Goal: Navigation & Orientation: Find specific page/section

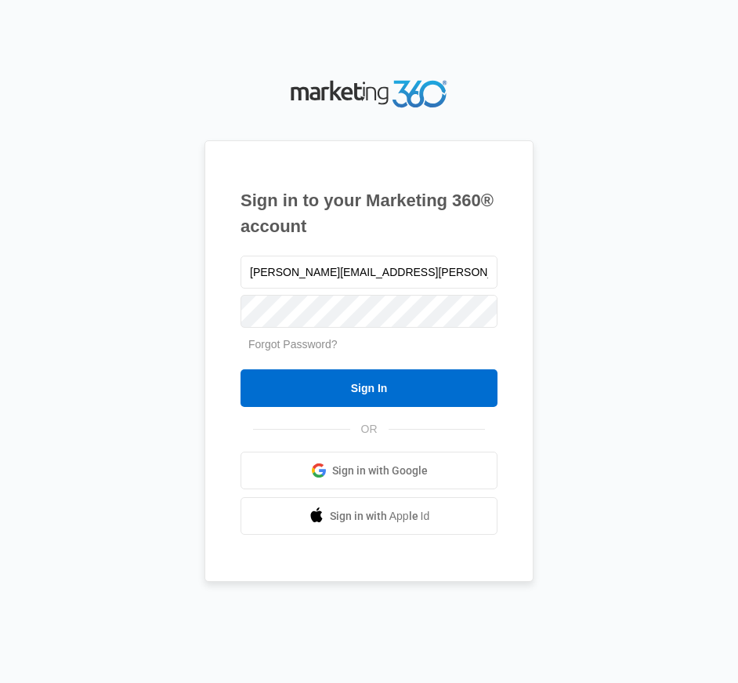
type input "[PERSON_NAME][EMAIL_ADDRESS][PERSON_NAME][DOMAIN_NAME]"
click at [241, 369] on input "Sign In" at bounding box center [369, 388] width 257 height 38
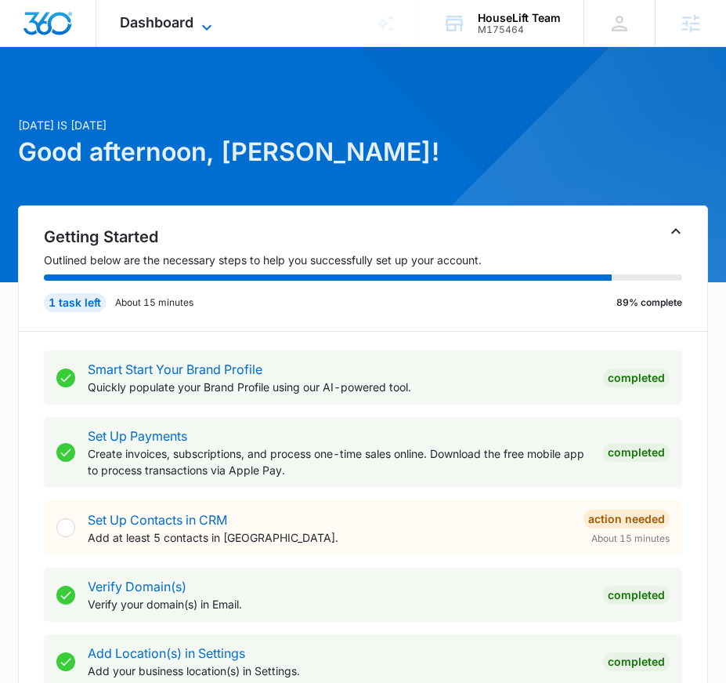
click at [179, 21] on span "Dashboard" at bounding box center [157, 22] width 74 height 16
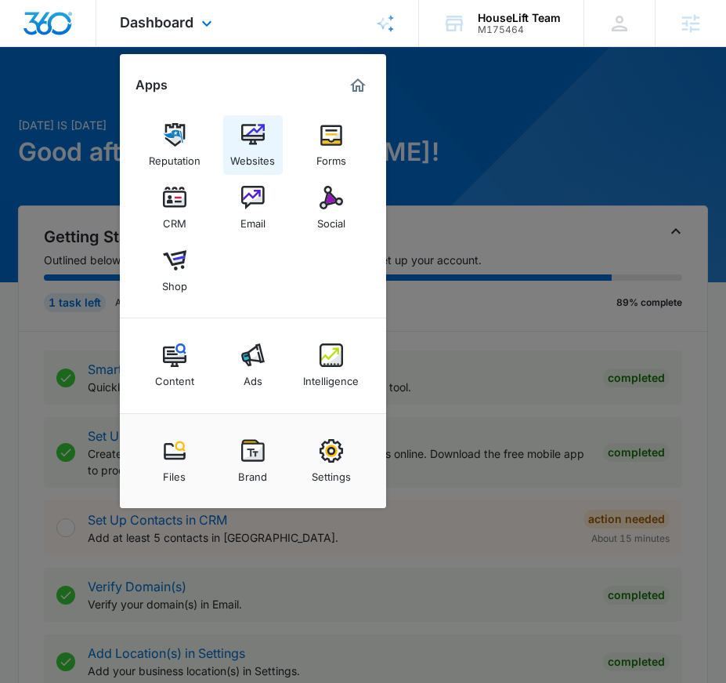
click at [258, 147] on div "Websites" at bounding box center [252, 157] width 45 height 20
